Goal: Task Accomplishment & Management: Use online tool/utility

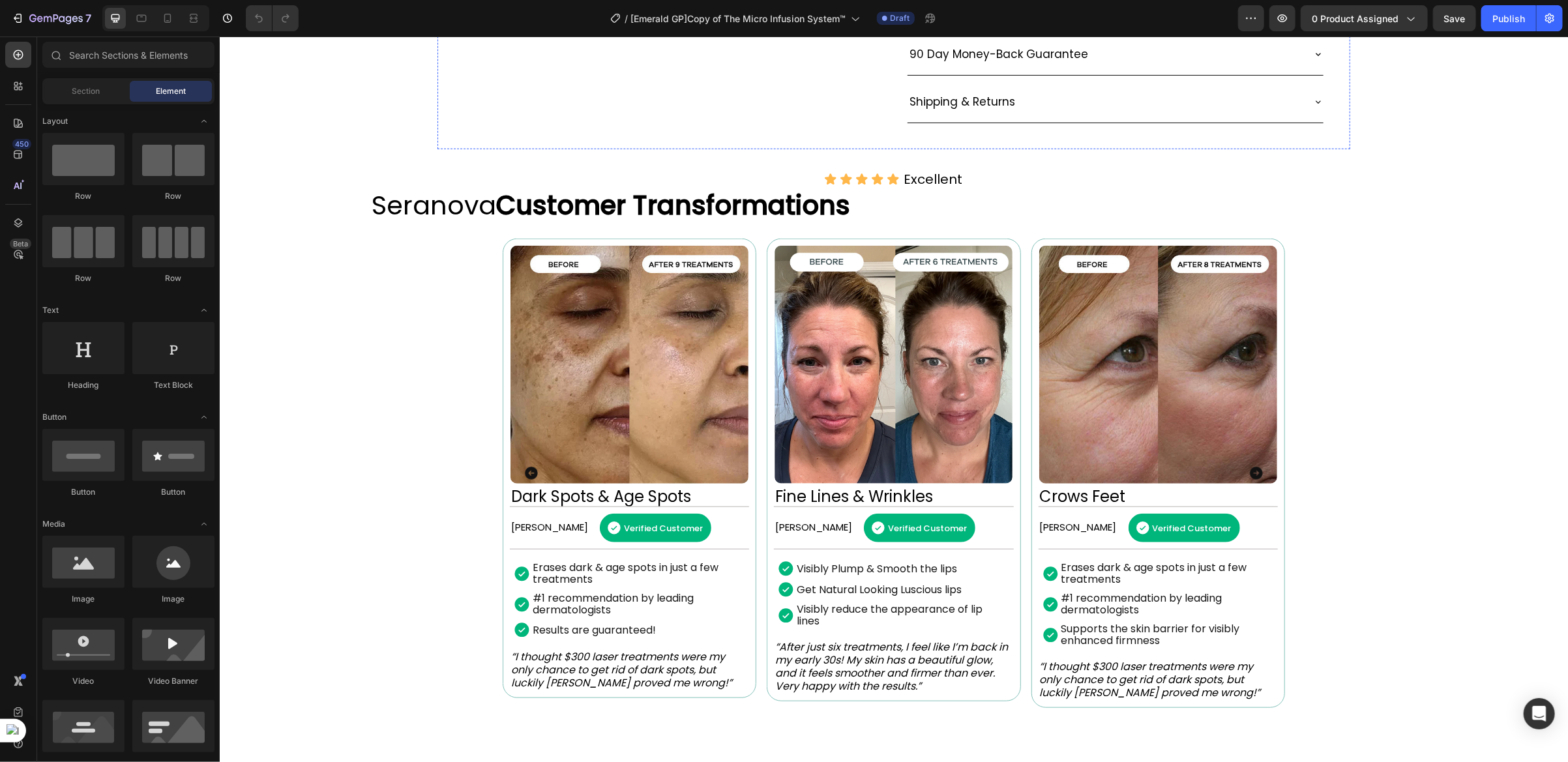
scroll to position [908, 0]
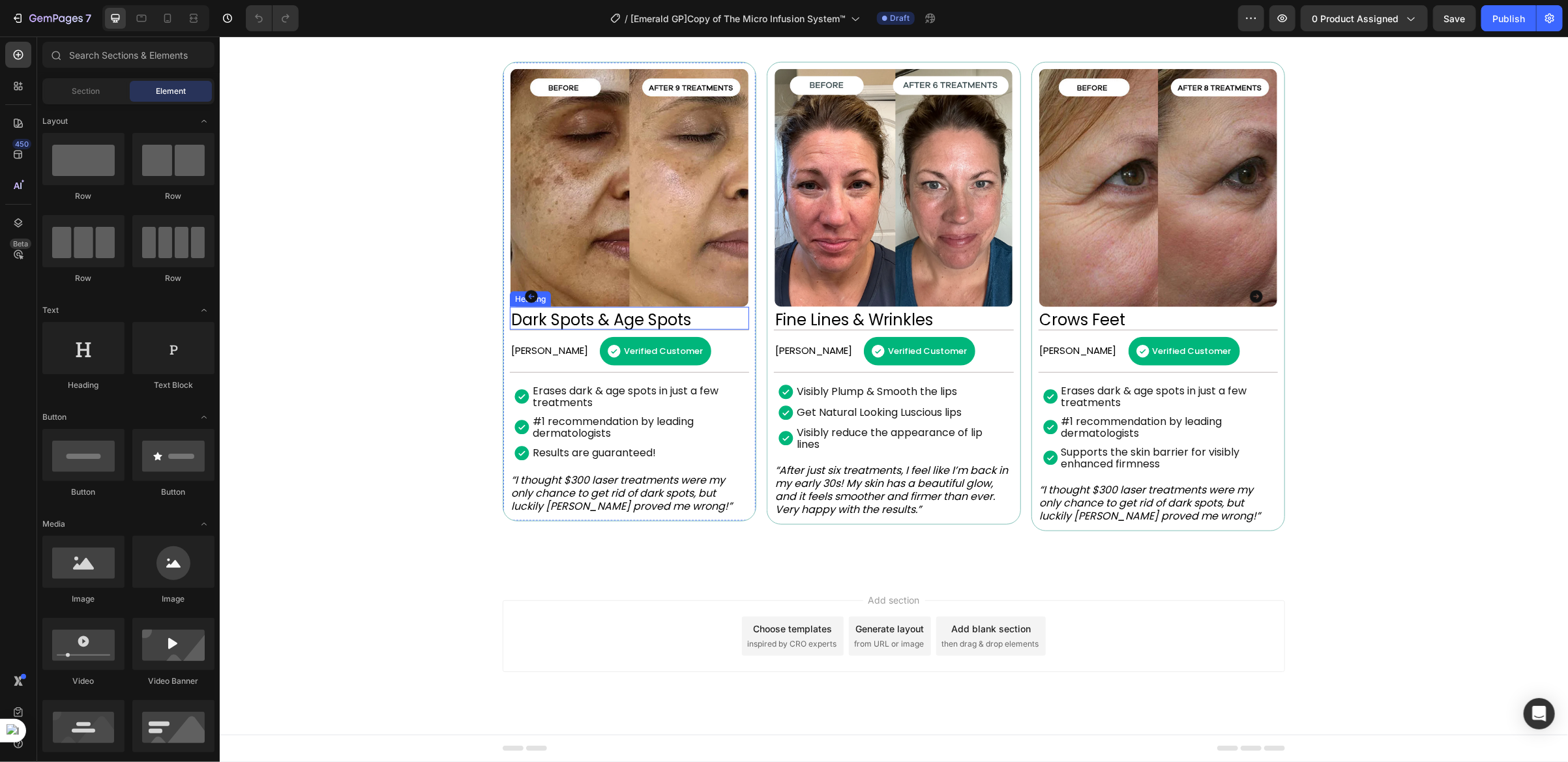
click at [642, 310] on h2 "Dark Spots & Age Spots" at bounding box center [629, 320] width 239 height 20
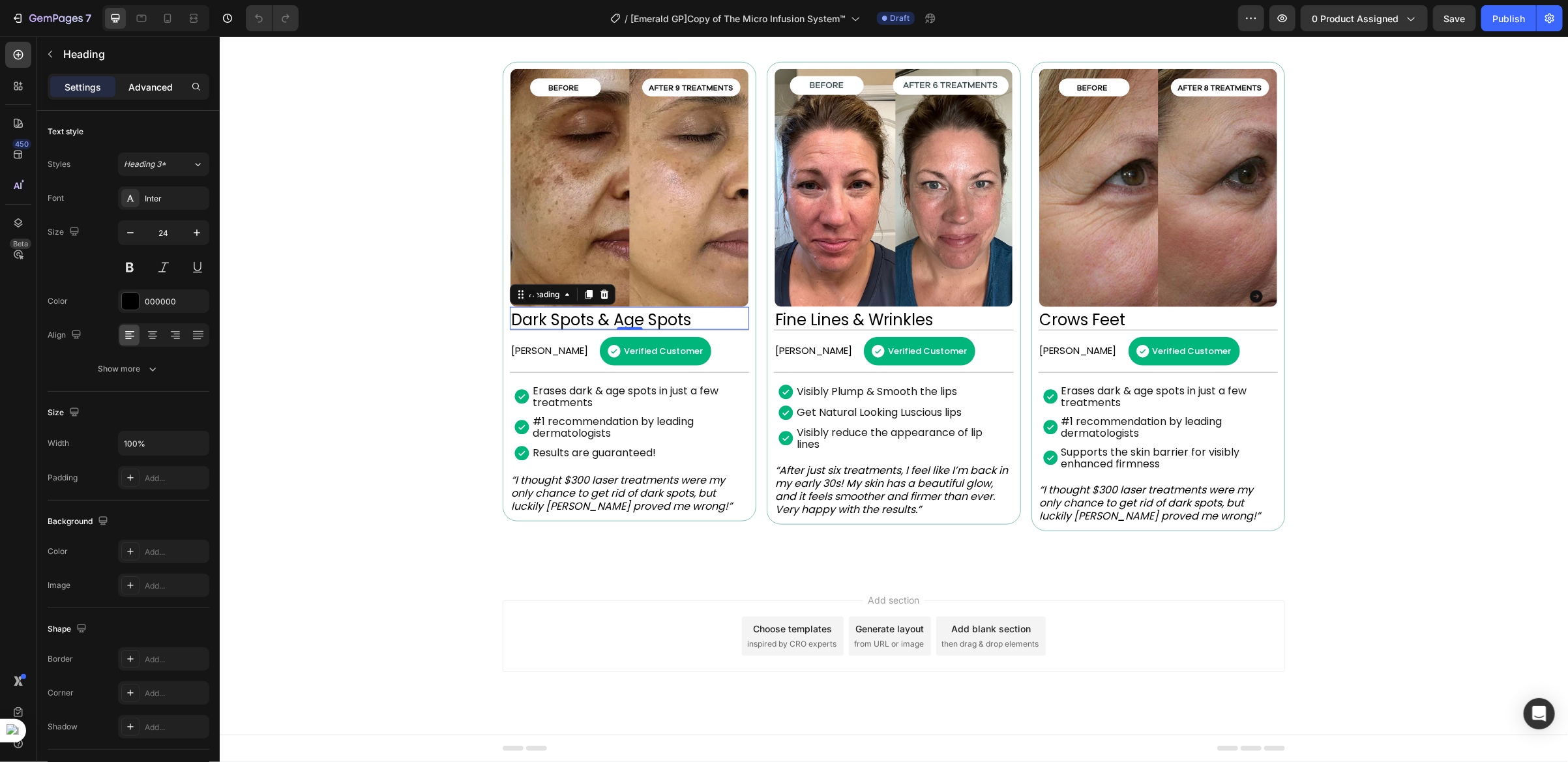
click at [156, 85] on p "Advanced" at bounding box center [150, 87] width 44 height 14
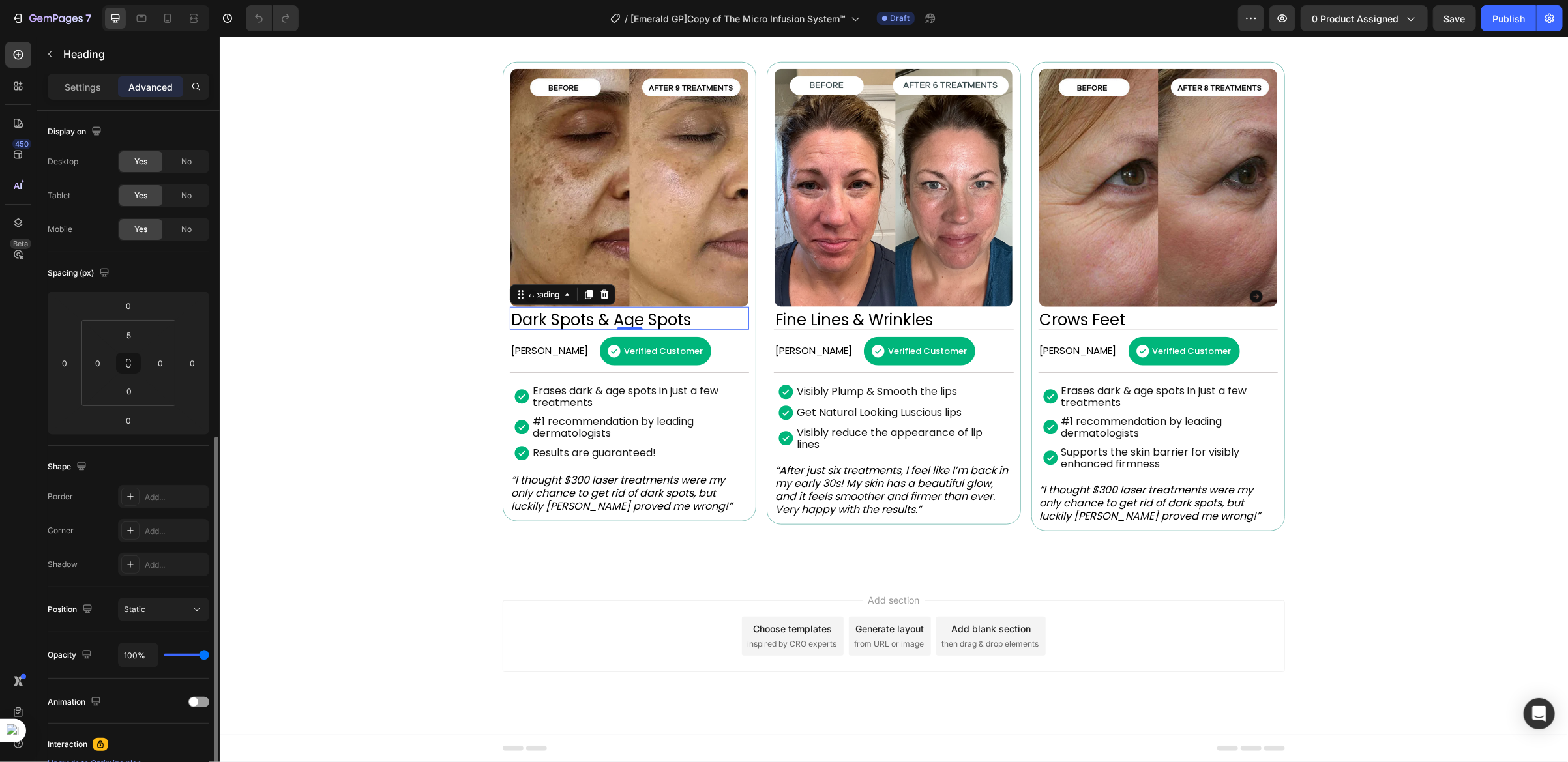
scroll to position [182, 0]
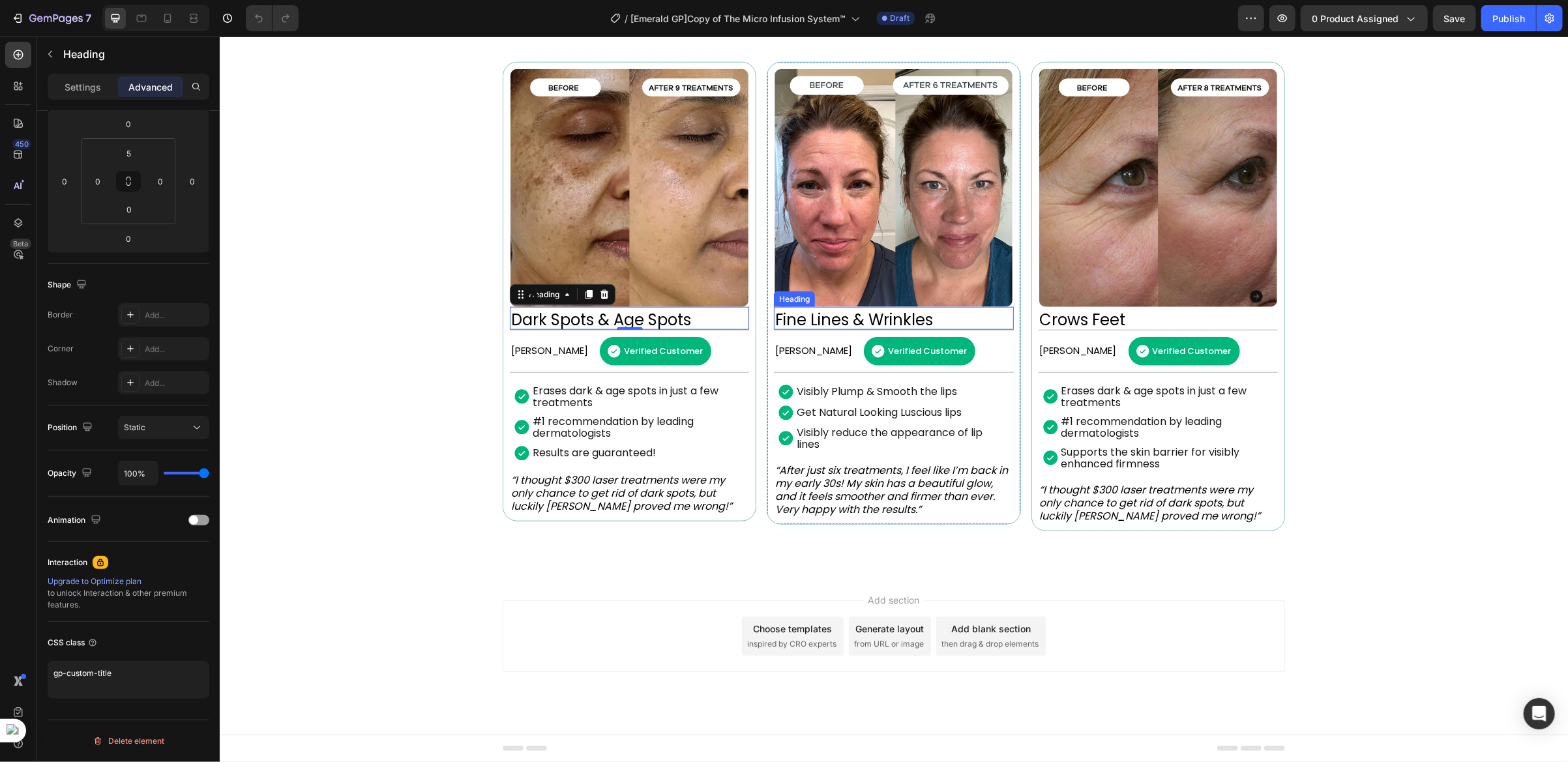
click at [811, 310] on h2 "Fine Lines & Wrinkles" at bounding box center [893, 320] width 239 height 20
click at [1074, 310] on h2 "Crows Feet" at bounding box center [1157, 320] width 239 height 20
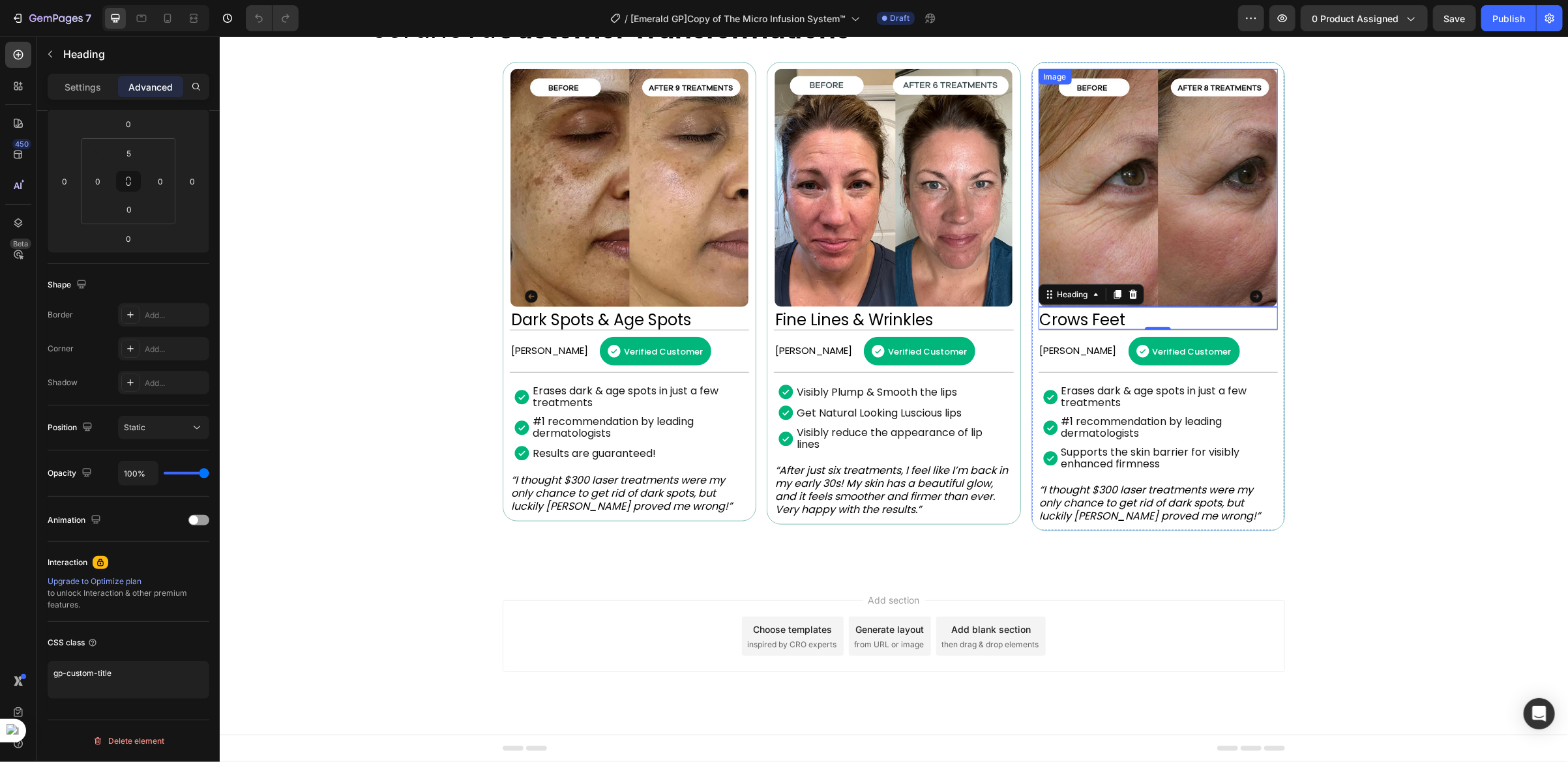
scroll to position [616, 0]
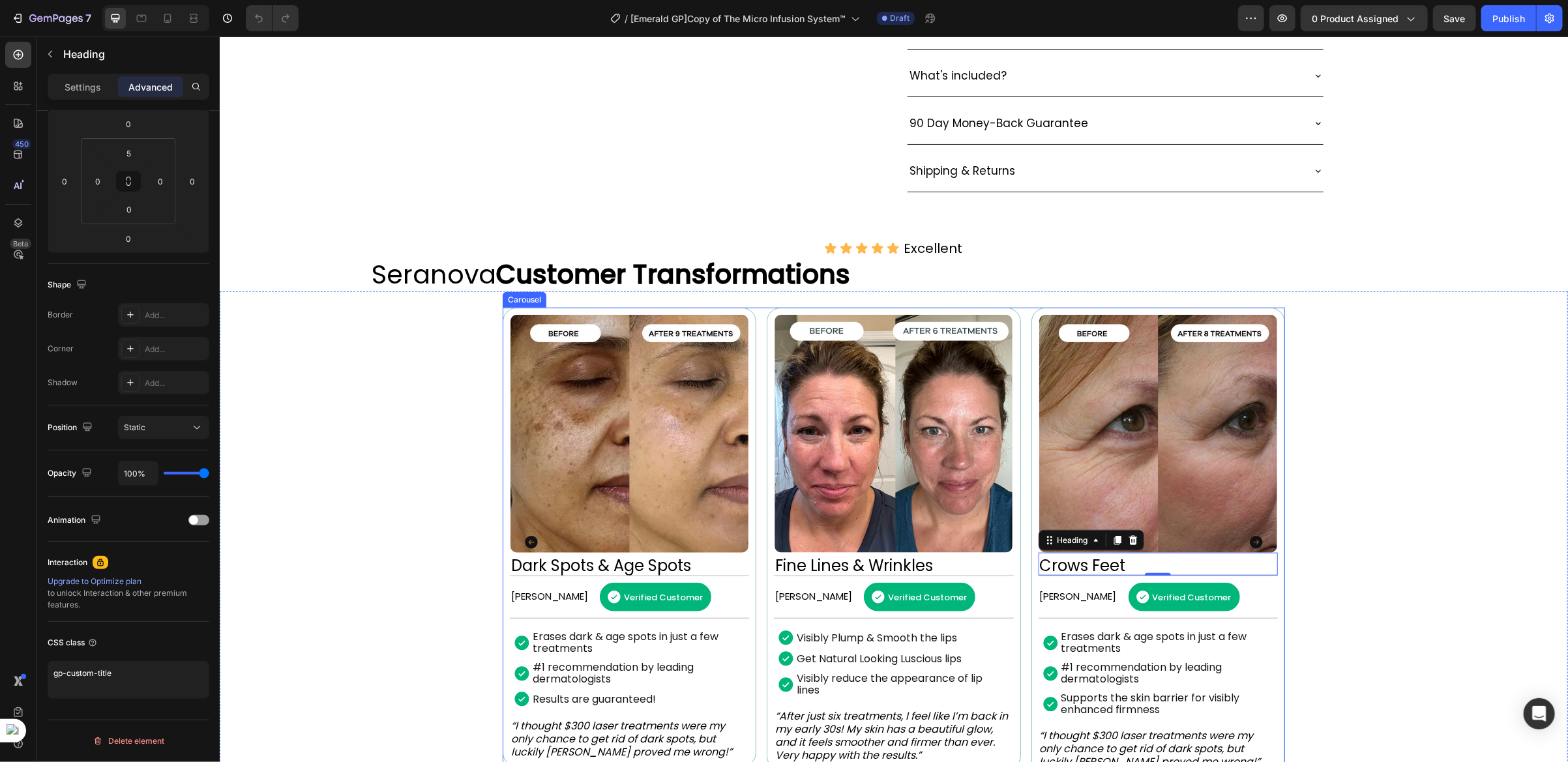
click at [1251, 550] on icon "Carousel Next Arrow" at bounding box center [1255, 542] width 16 height 16
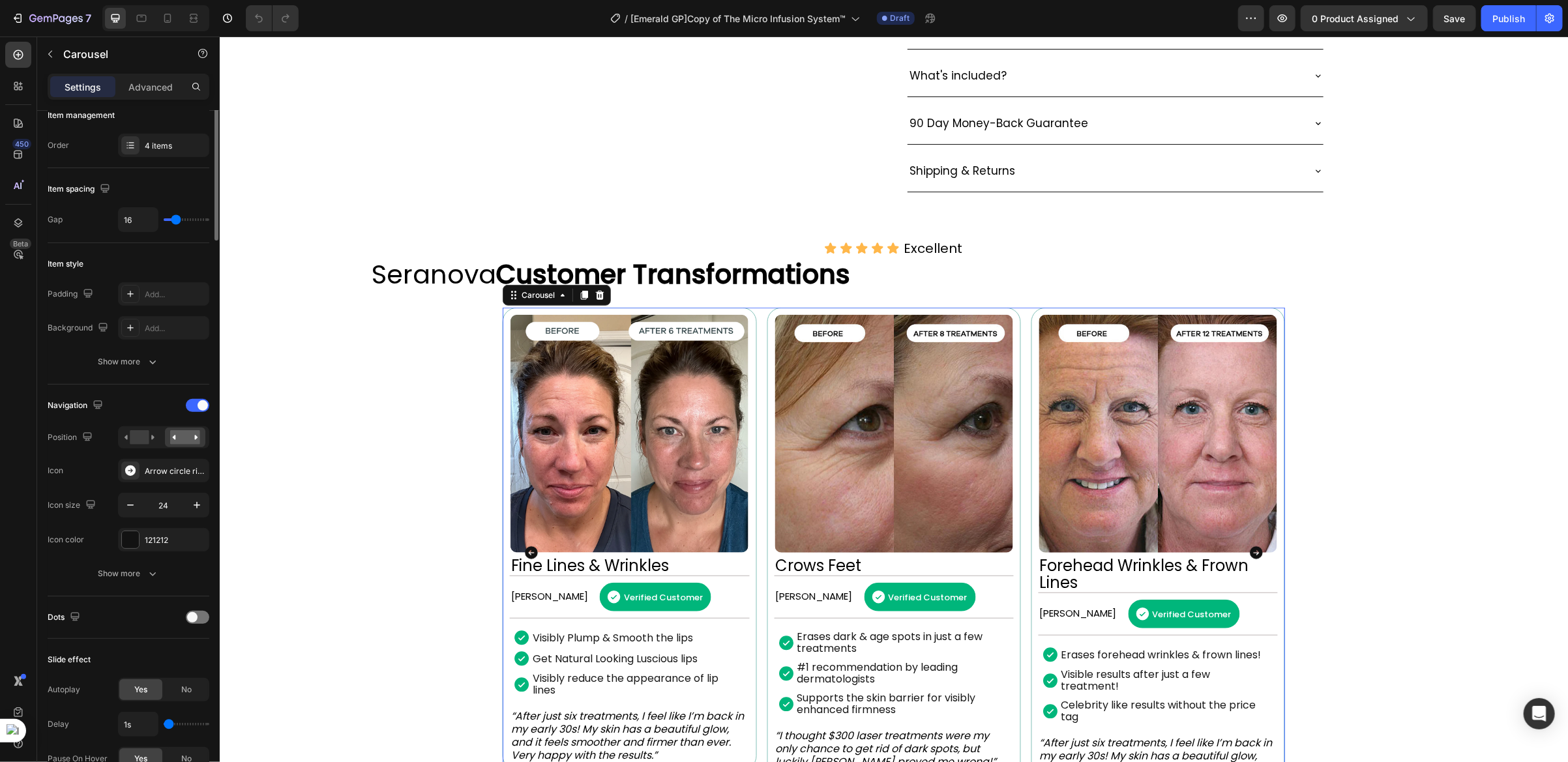
scroll to position [0, 0]
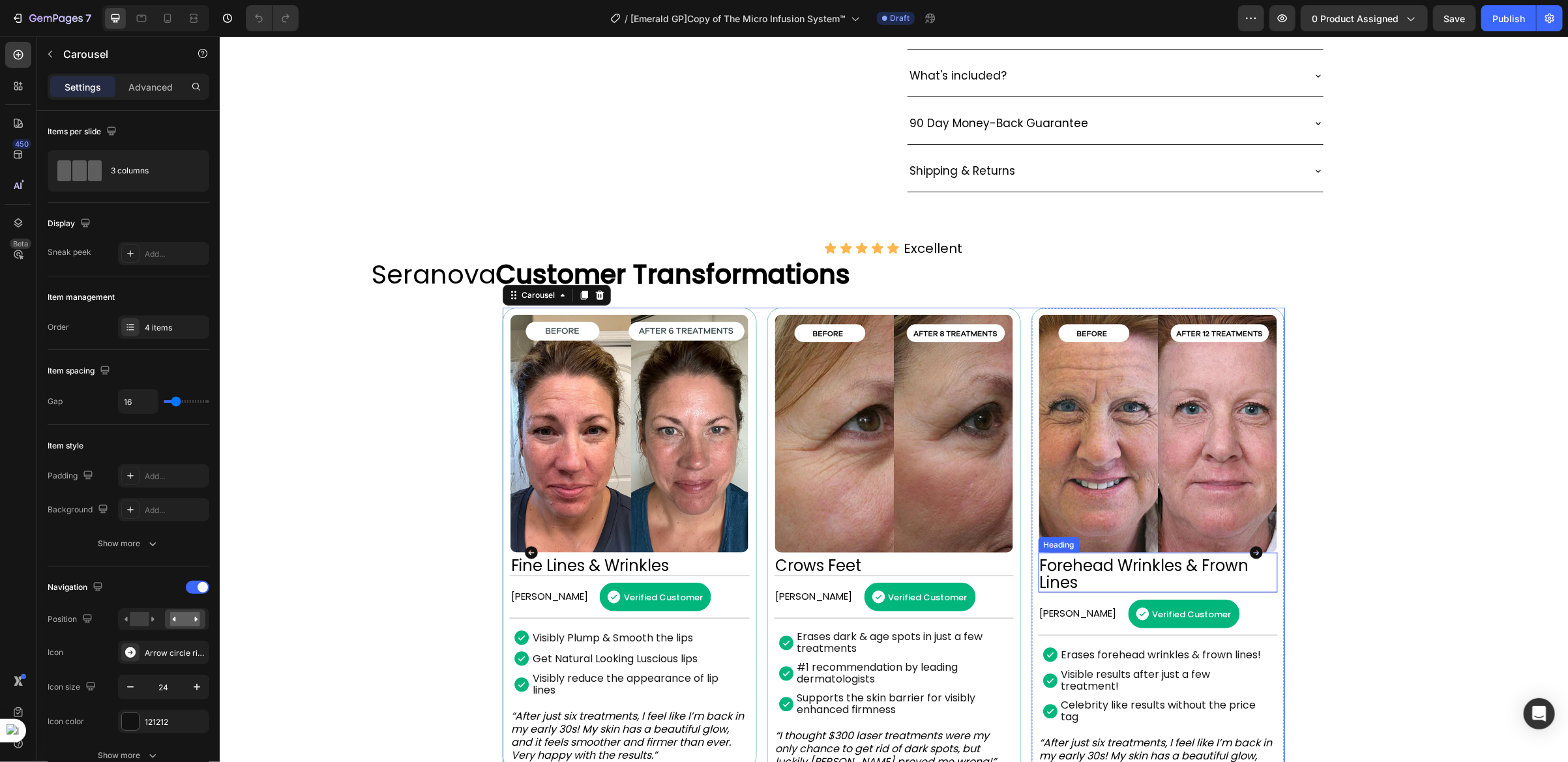
click at [1130, 592] on h2 "Forehead Wrinkles & Frown Lines" at bounding box center [1157, 573] width 239 height 36
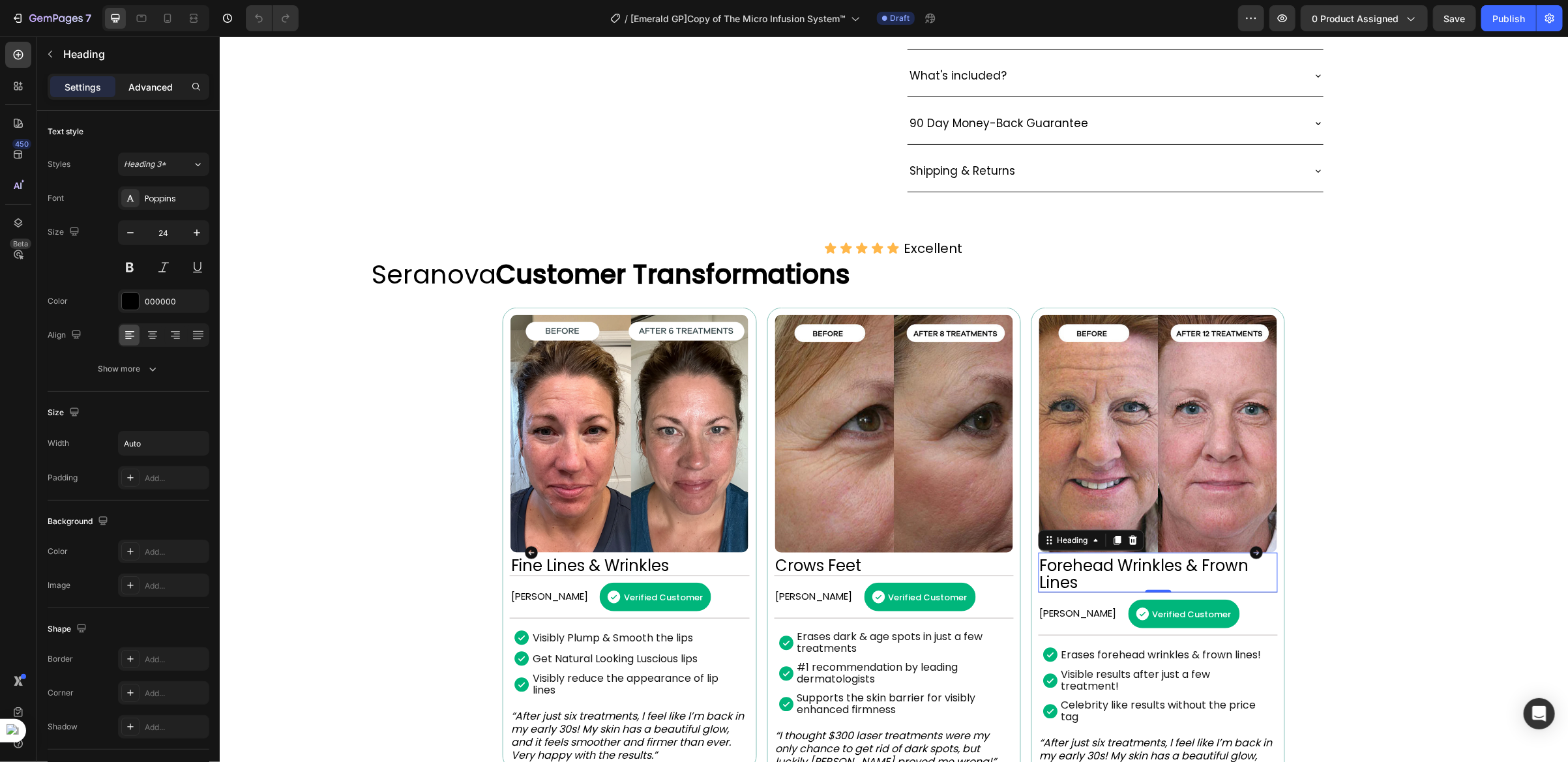
click at [157, 94] on div "Advanced" at bounding box center [150, 87] width 65 height 21
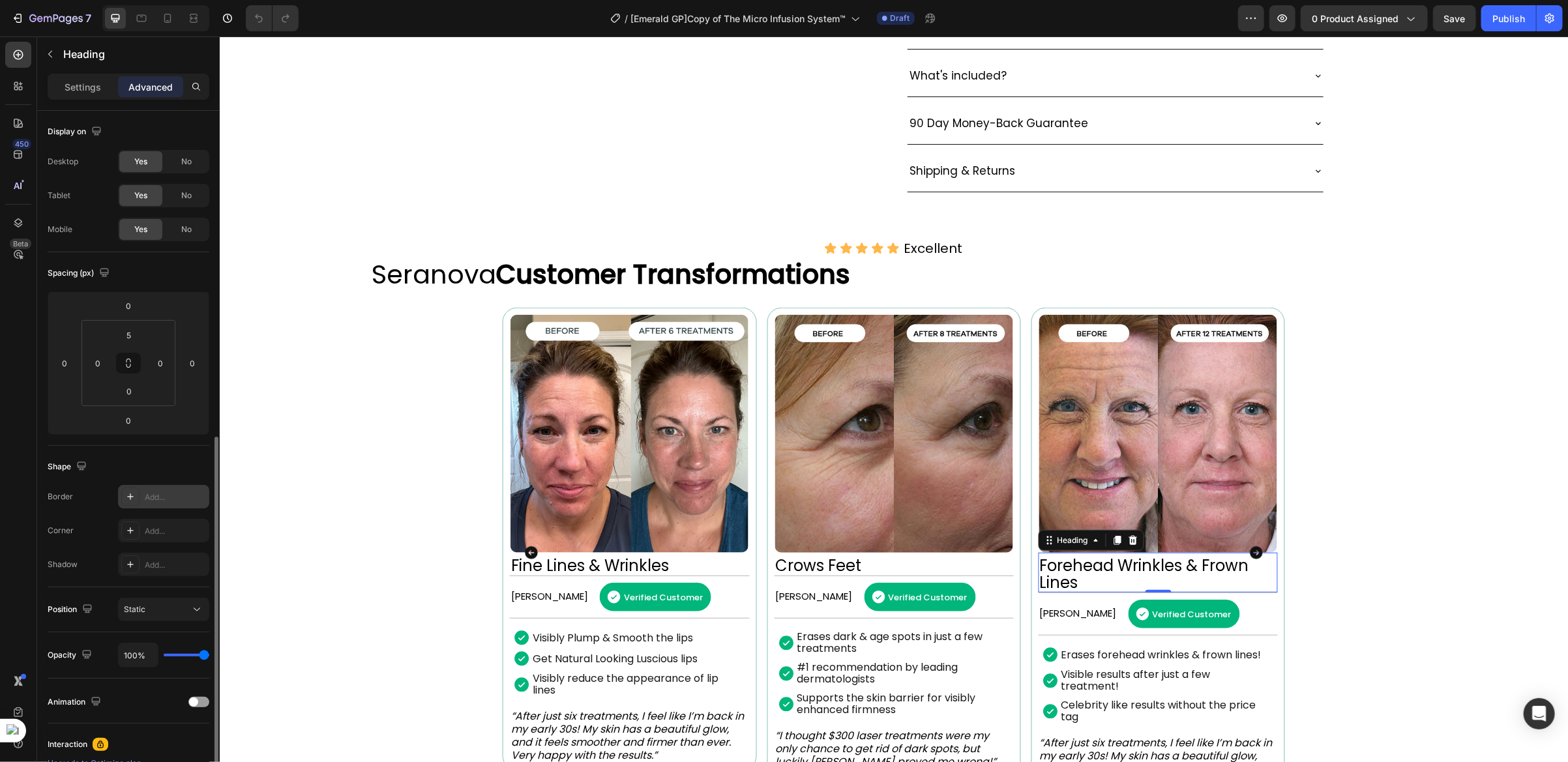
scroll to position [182, 0]
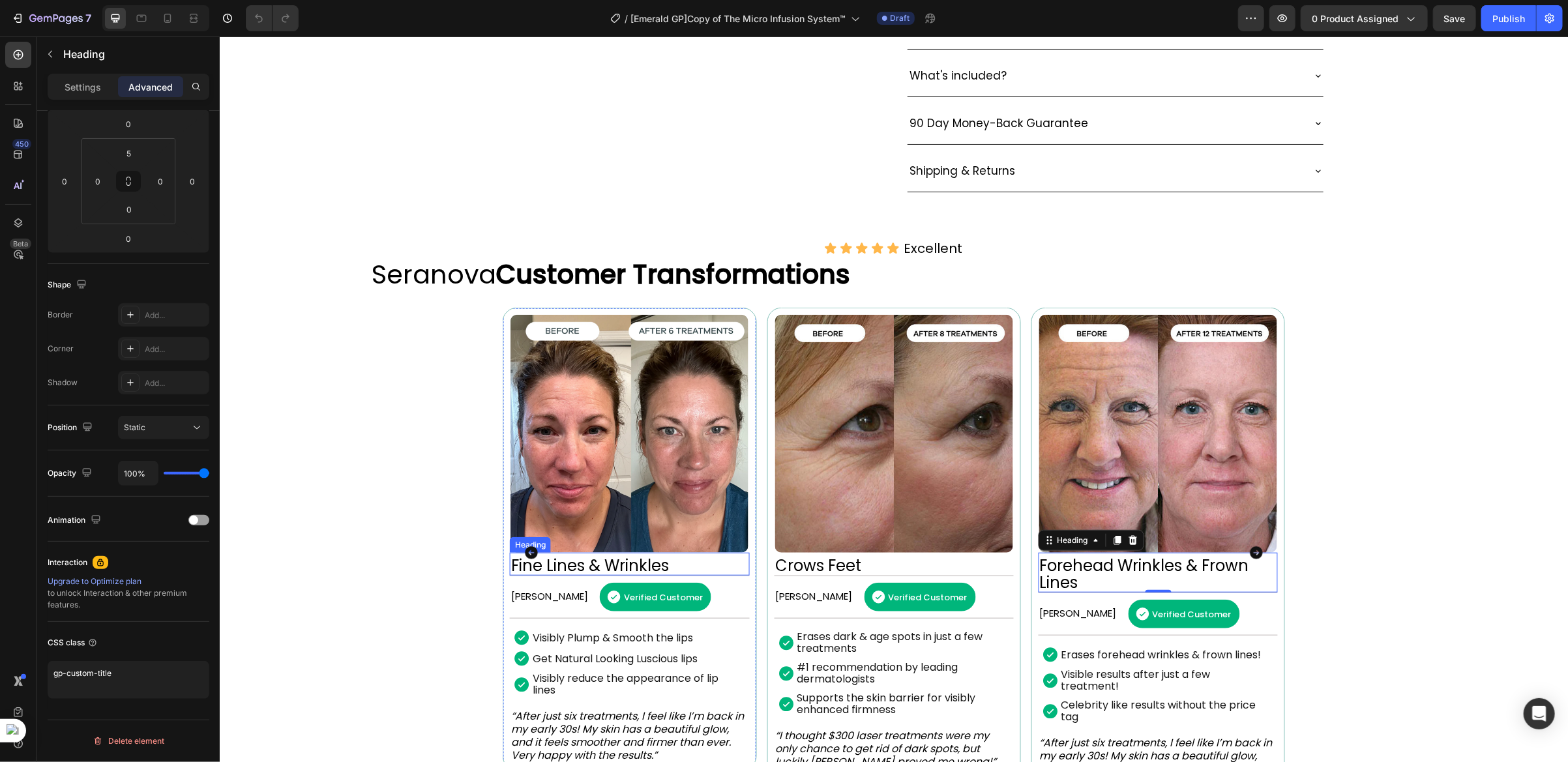
click at [645, 575] on div "Fine Lines & Wrinkles Heading" at bounding box center [629, 564] width 239 height 23
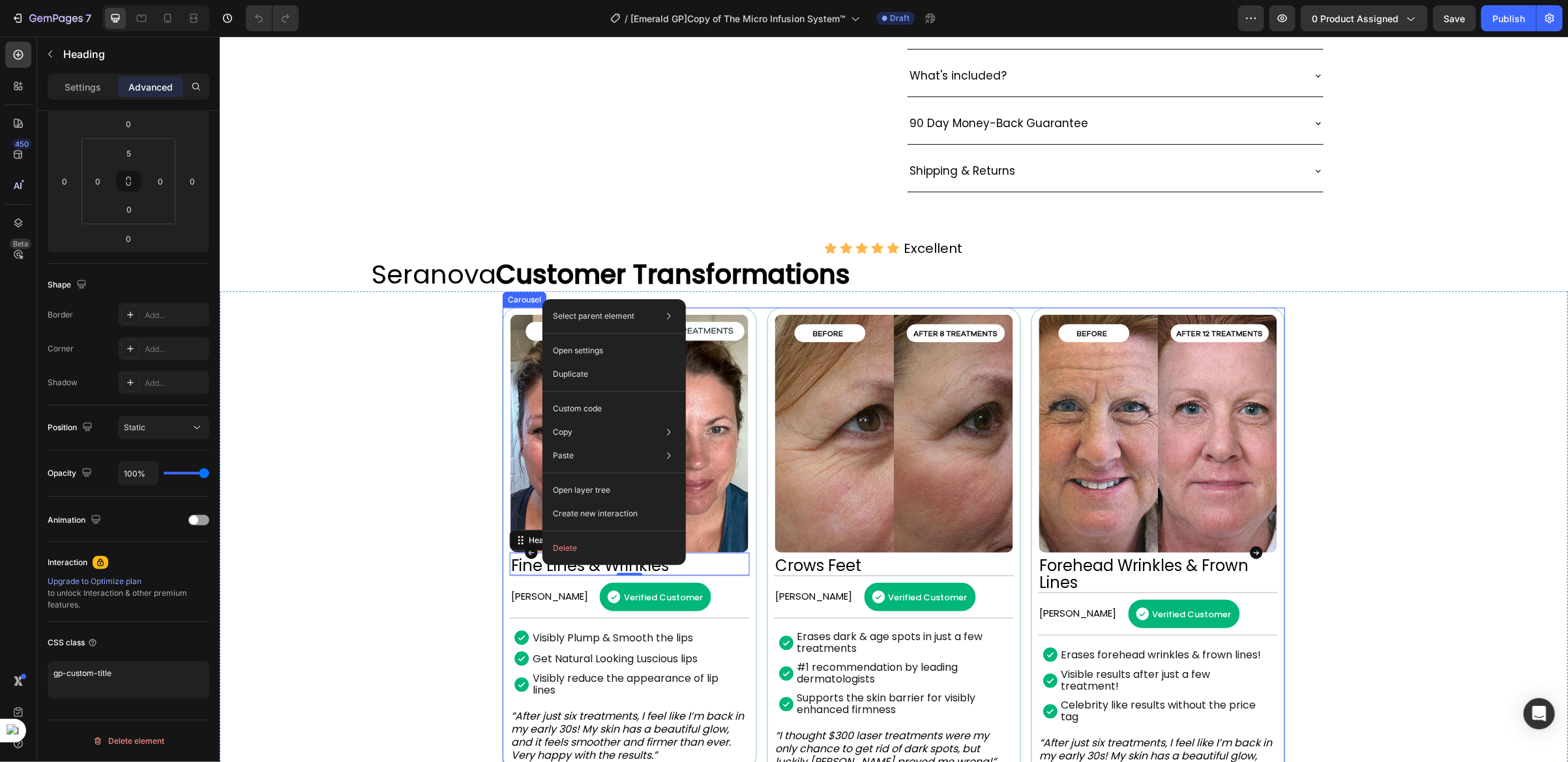
click at [755, 466] on div "Image Dark Spots & Age Spots Heading [PERSON_NAME] Text Block Verified Customer…" at bounding box center [893, 552] width 782 height 489
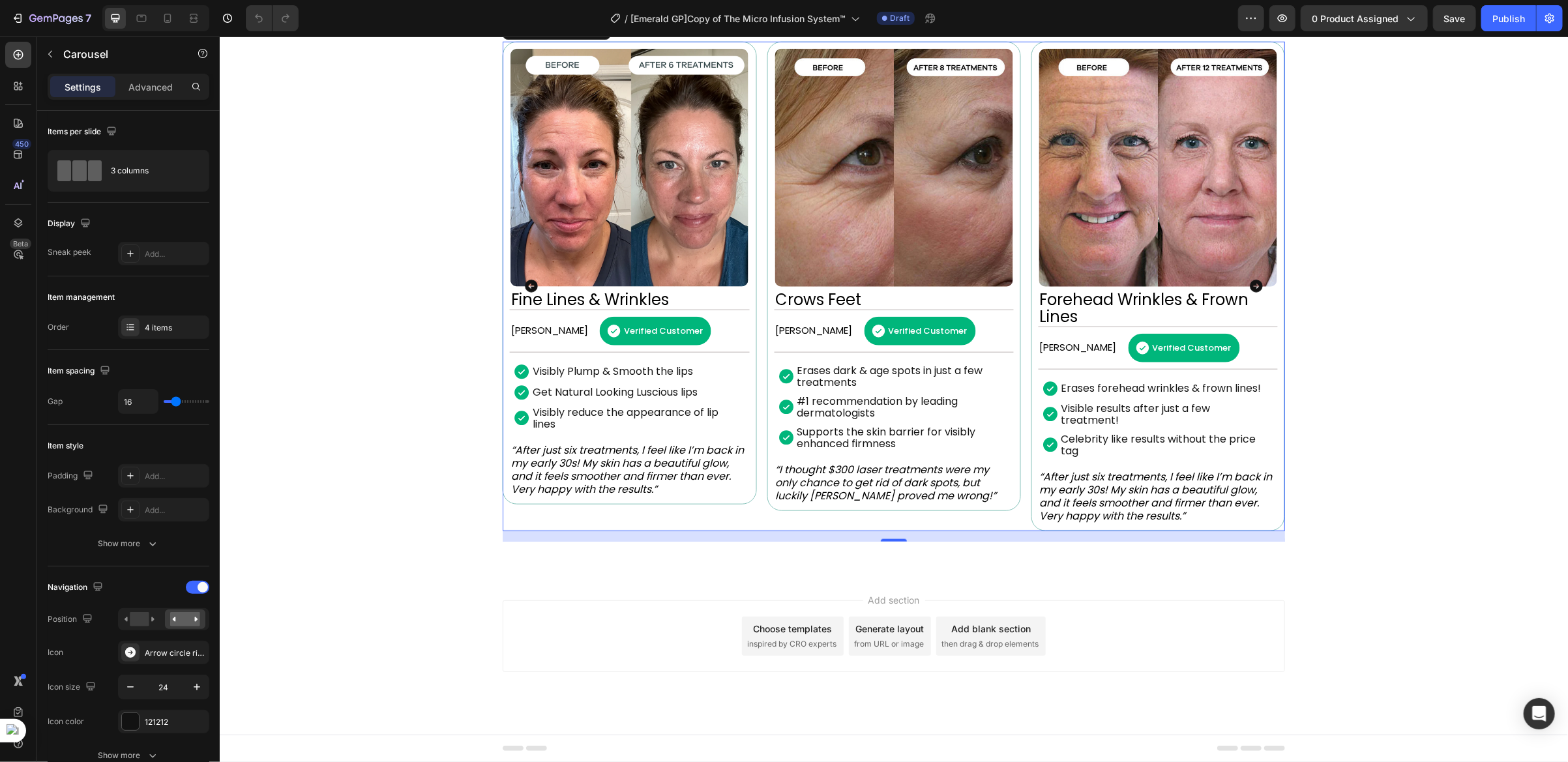
scroll to position [713, 0]
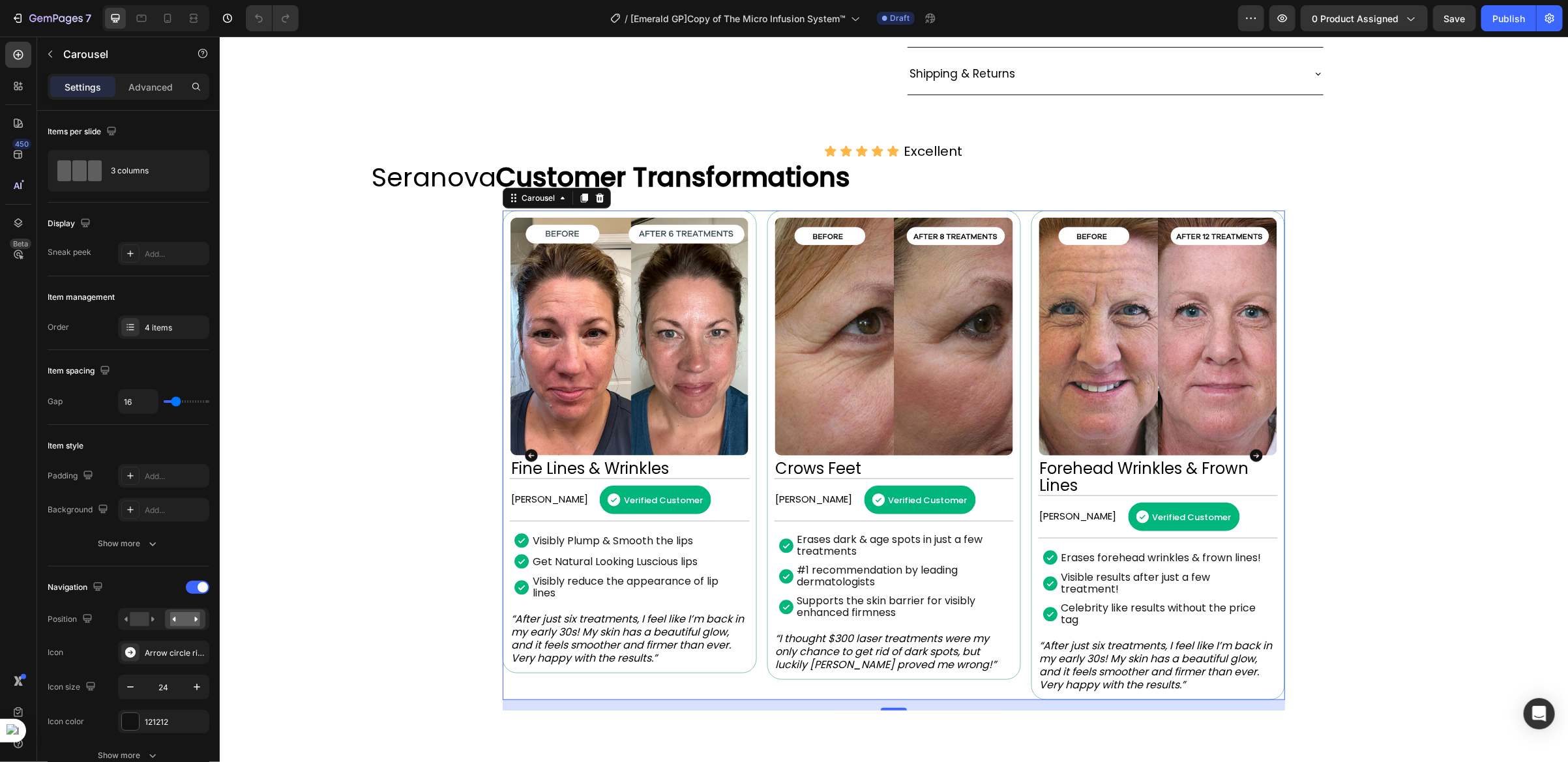
click at [754, 429] on div "Image Dark Spots & Age Spots Heading [PERSON_NAME] Text Block Verified Customer…" at bounding box center [893, 454] width 782 height 489
click at [755, 443] on div "Image Dark Spots & Age Spots Heading [PERSON_NAME] Text Block Verified Customer…" at bounding box center [893, 454] width 782 height 489
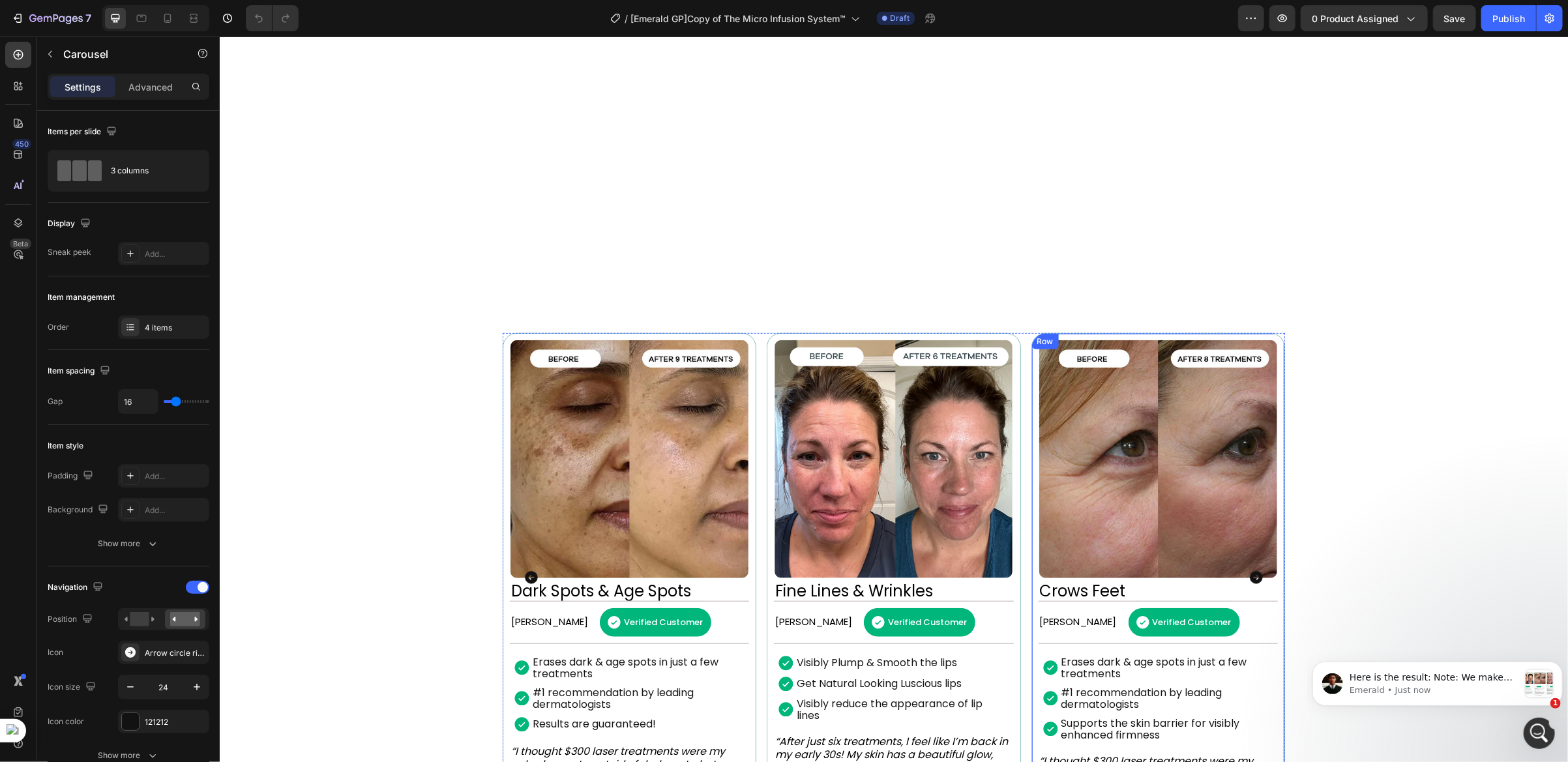
scroll to position [908, 0]
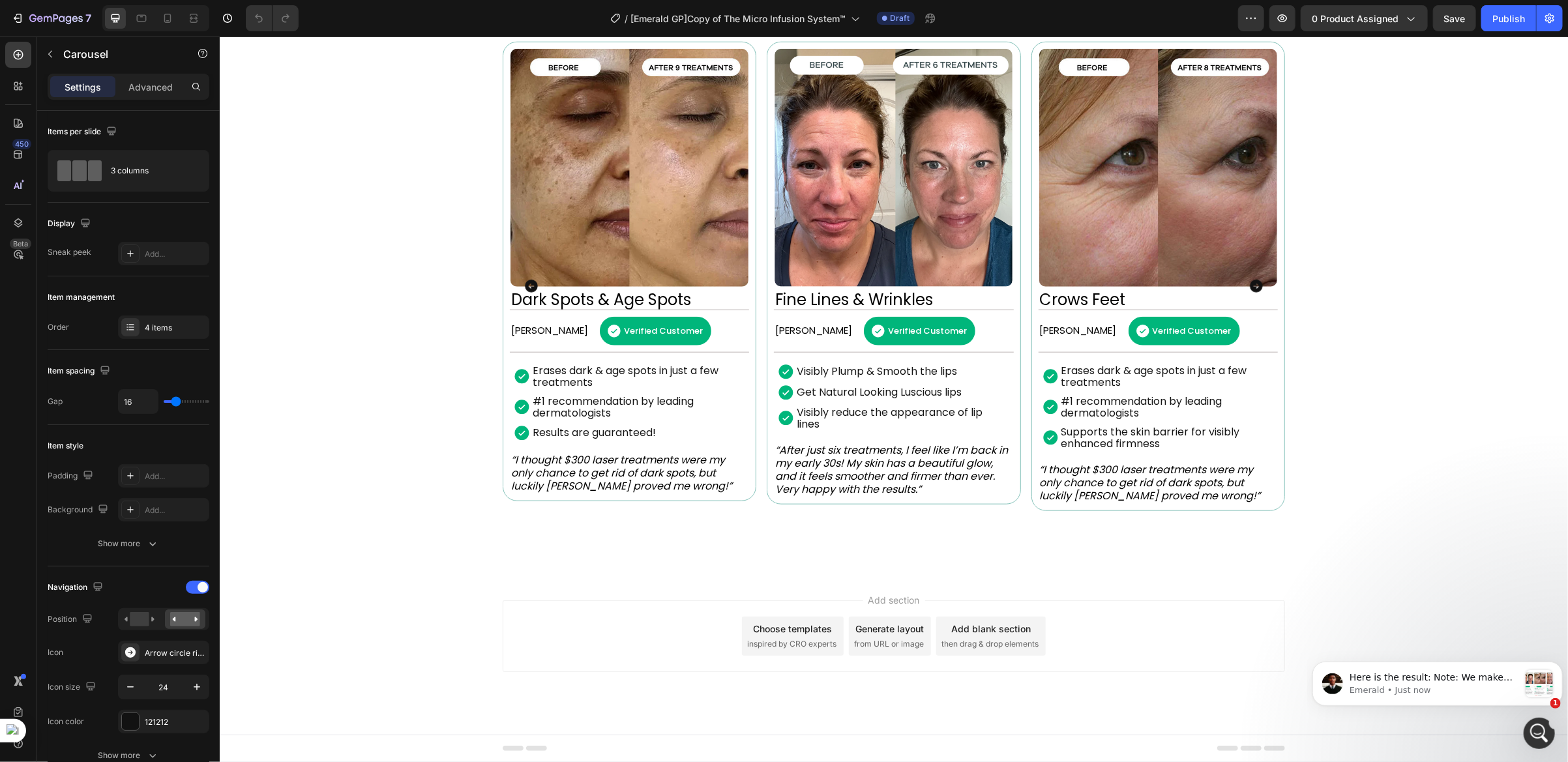
click at [756, 196] on div "Image Dark Spots & Age Spots Heading [PERSON_NAME] Text Block Verified Customer…" at bounding box center [893, 285] width 782 height 489
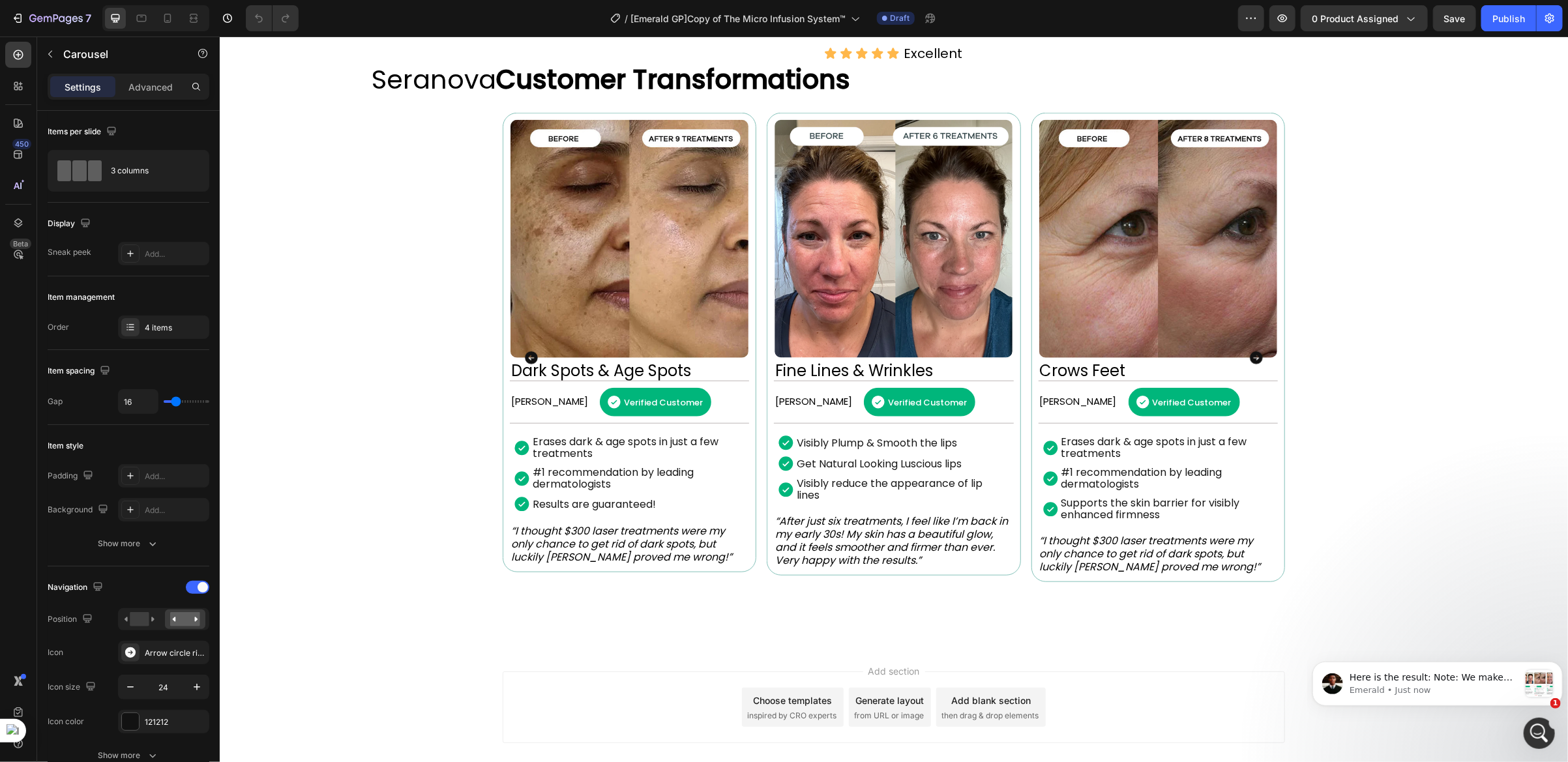
click at [752, 196] on div "Image Dark Spots & Age Spots Heading [PERSON_NAME] Text Block Verified Customer…" at bounding box center [893, 356] width 782 height 489
click at [754, 247] on div "Image Dark Spots & Age Spots Heading [PERSON_NAME] Text Block Verified Customer…" at bounding box center [893, 356] width 782 height 489
click at [774, 247] on img at bounding box center [893, 238] width 238 height 238
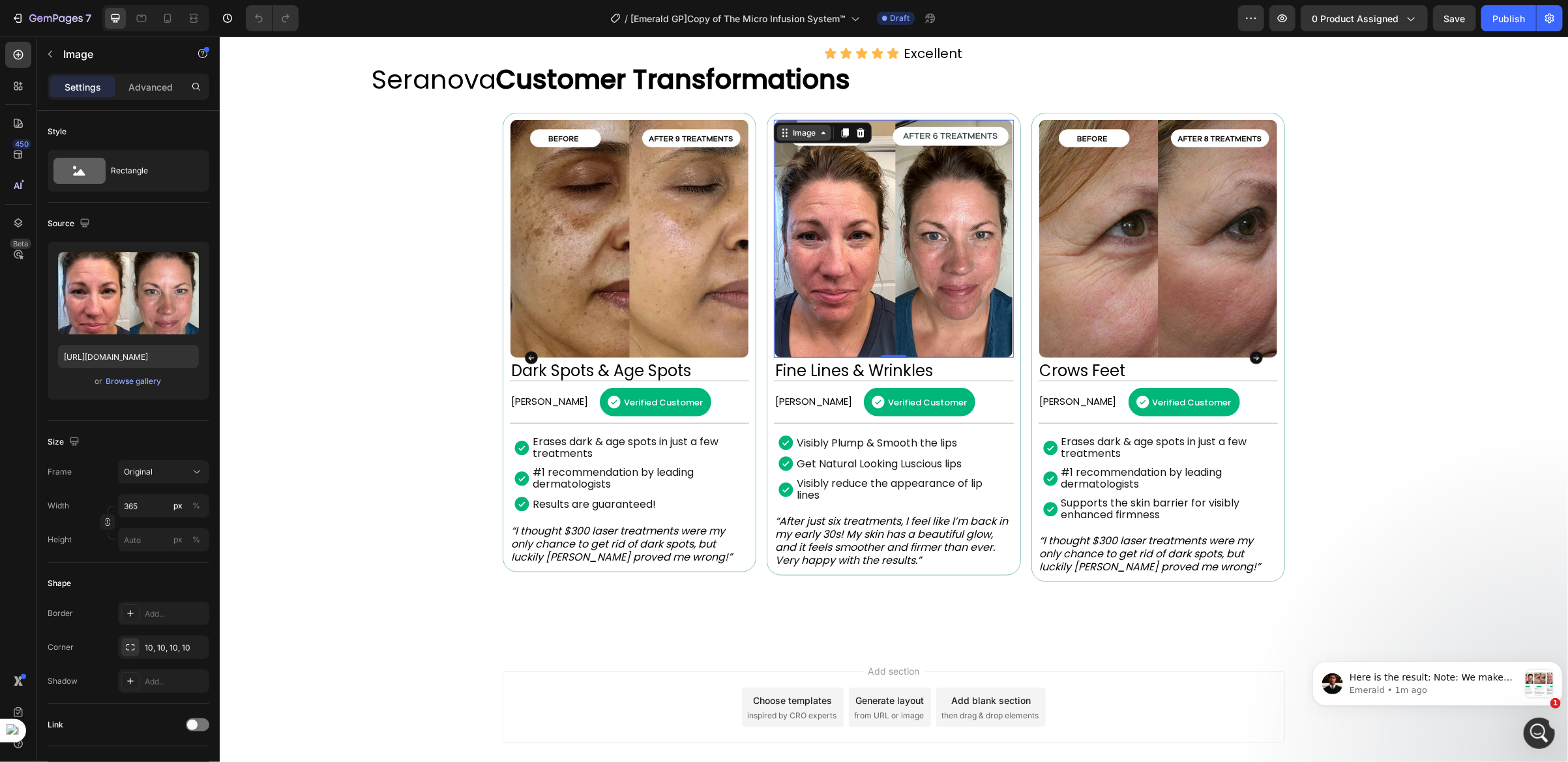
click at [794, 139] on div "Image" at bounding box center [803, 132] width 28 height 12
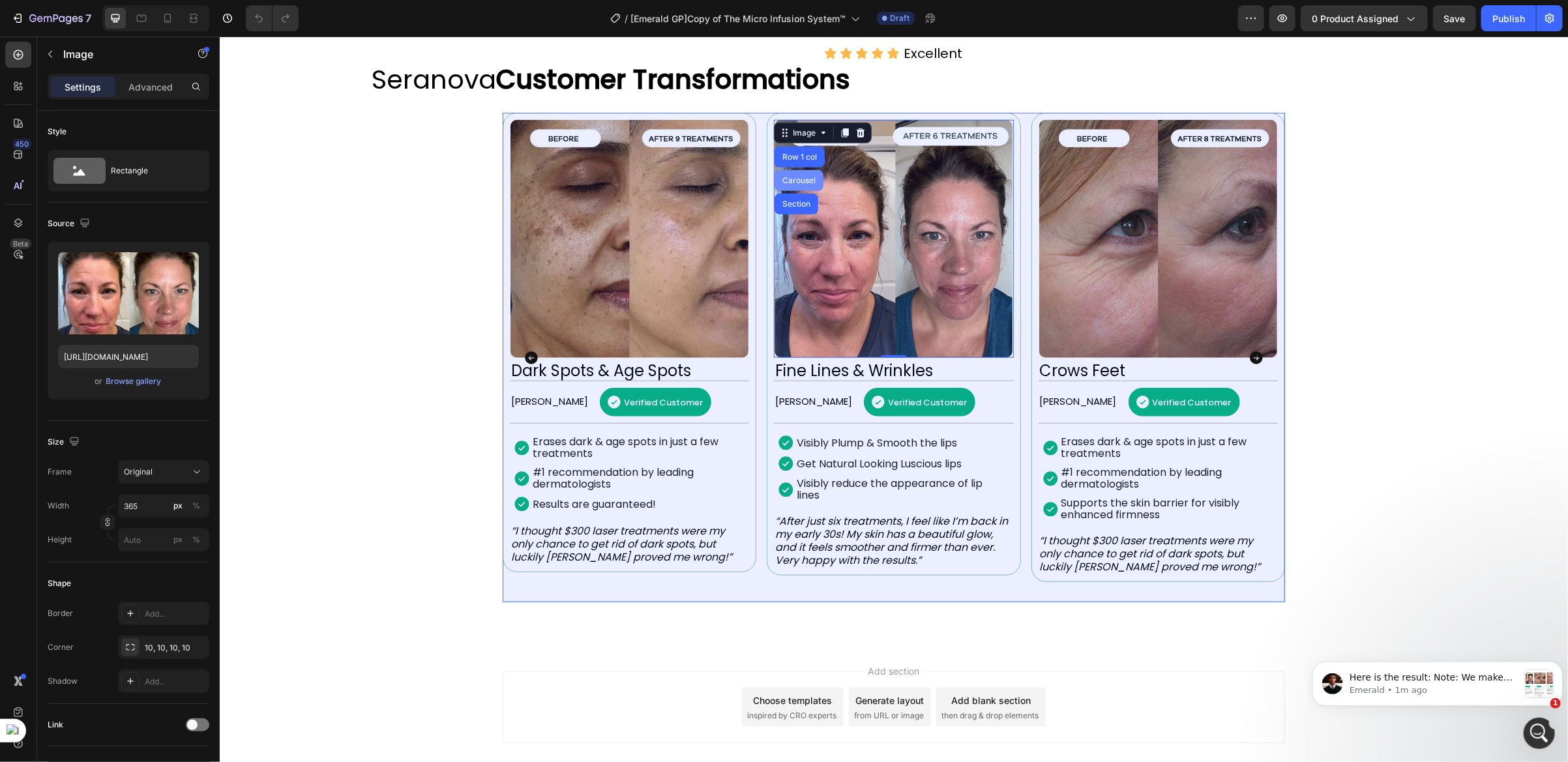
click at [782, 190] on div "Carousel" at bounding box center [798, 180] width 48 height 21
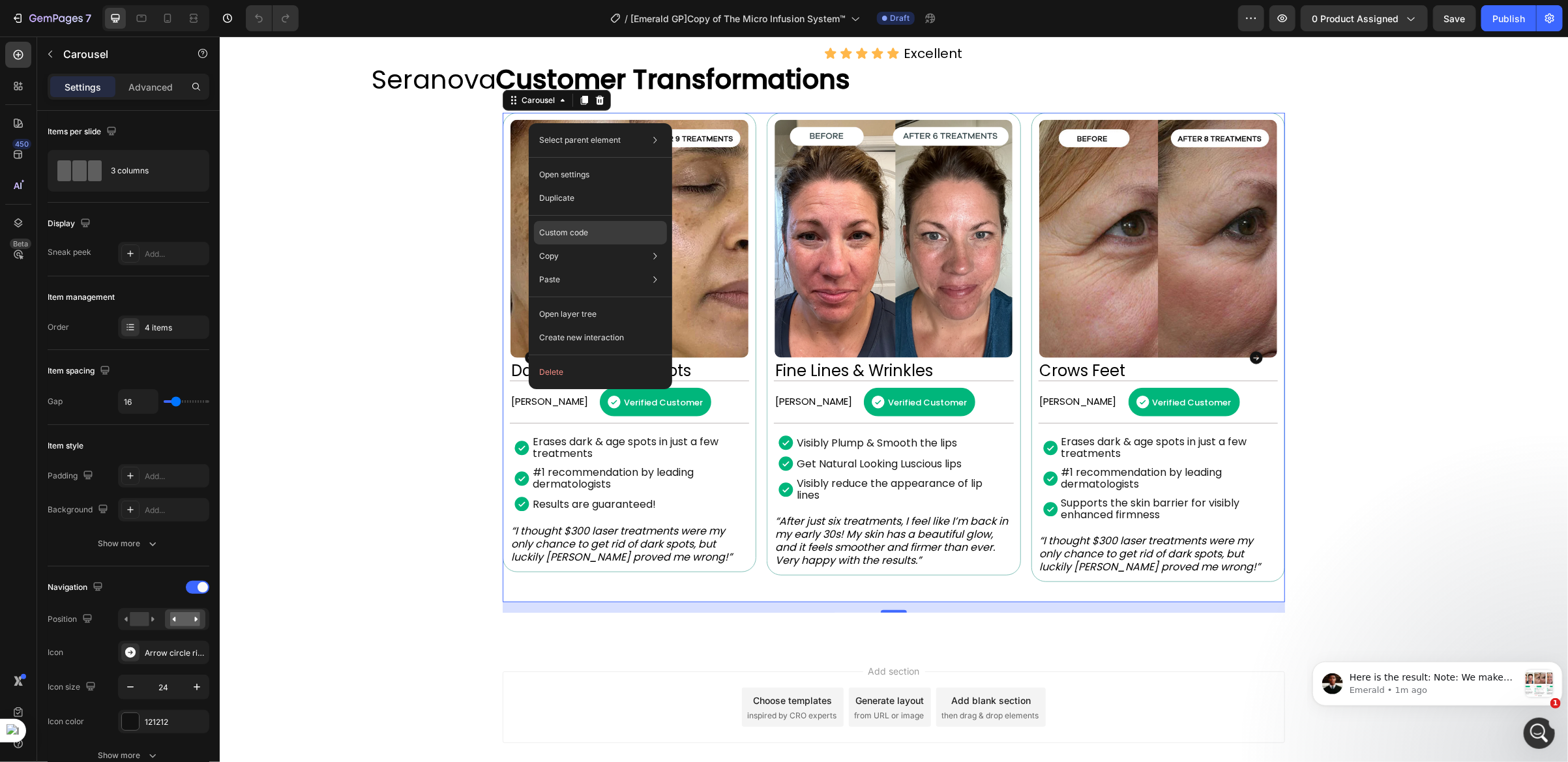
click at [571, 234] on p "Custom code" at bounding box center [564, 233] width 48 height 12
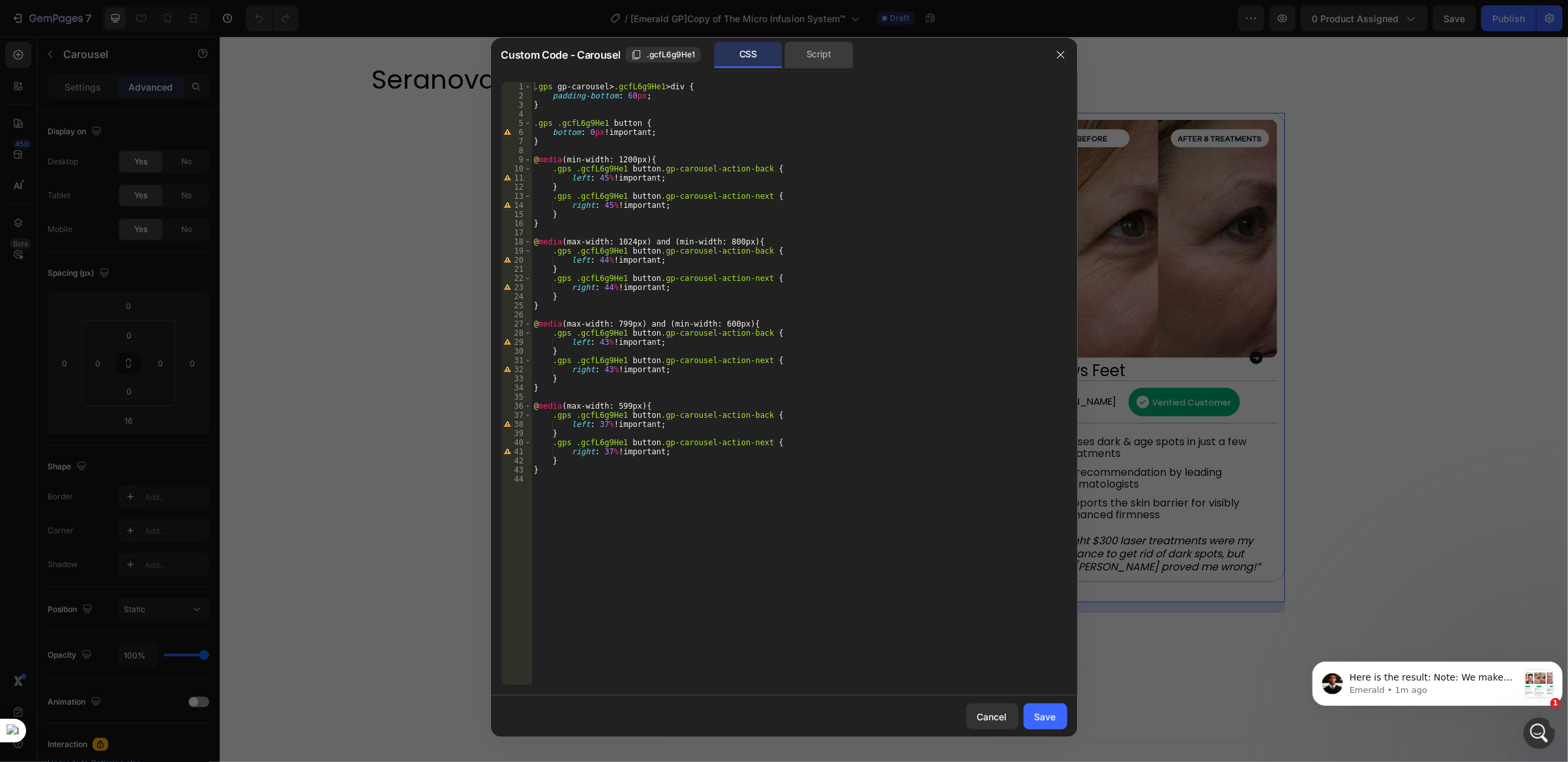
click at [816, 62] on div "Script" at bounding box center [818, 55] width 68 height 26
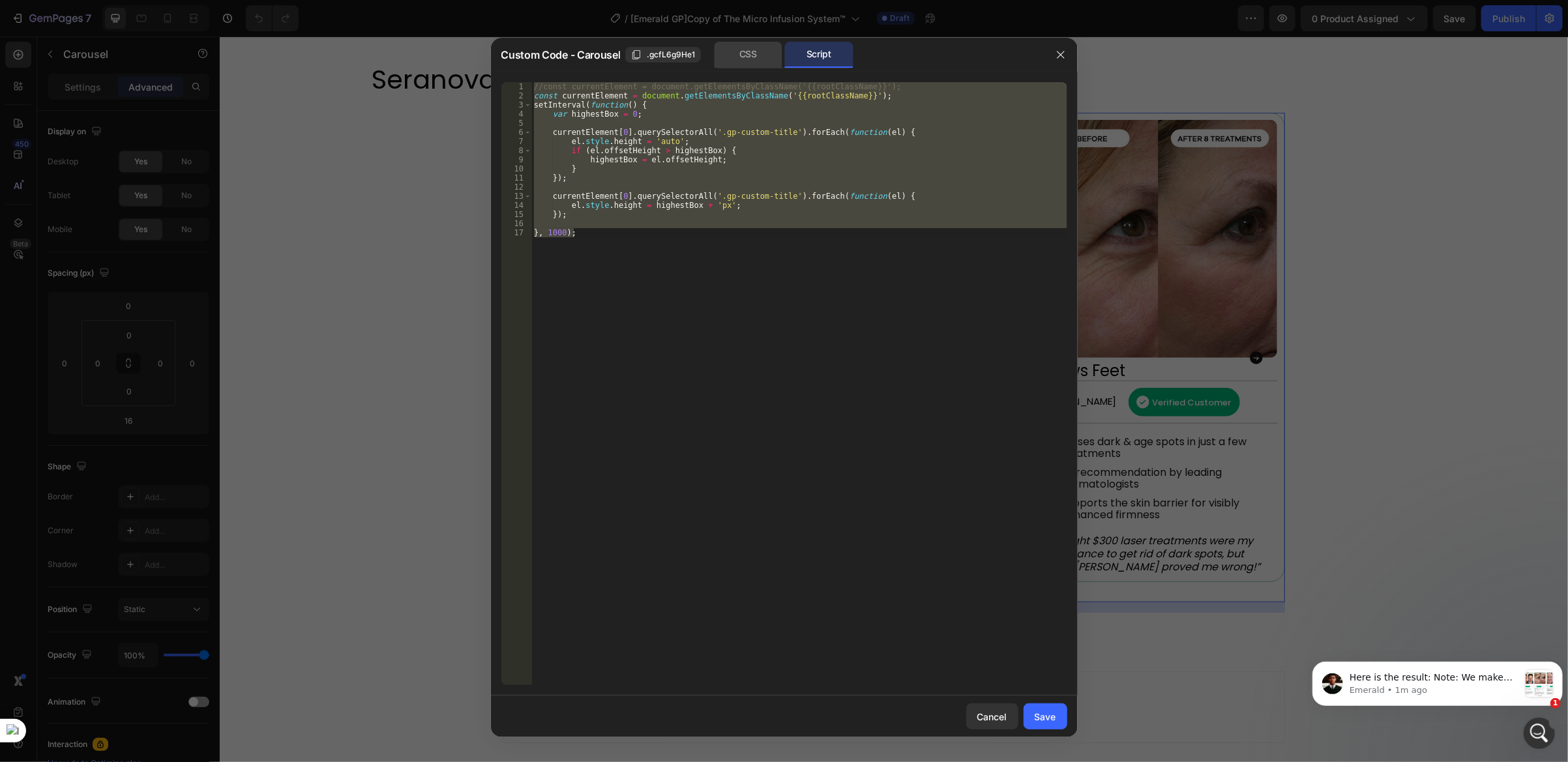
click at [745, 62] on div "CSS" at bounding box center [747, 55] width 68 height 26
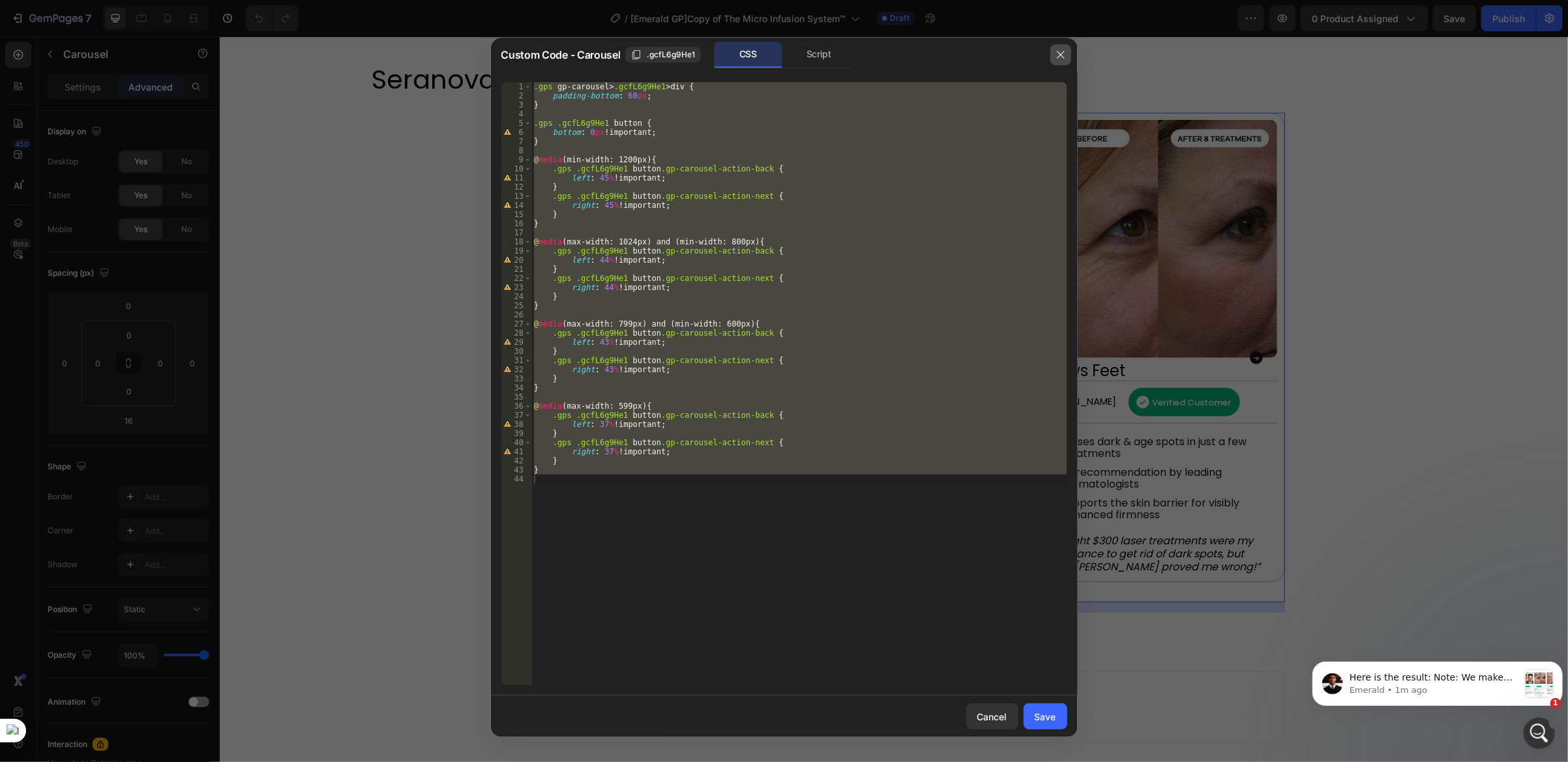
click at [1056, 52] on icon "button" at bounding box center [1061, 55] width 10 height 10
